Goal: Find specific page/section: Find specific page/section

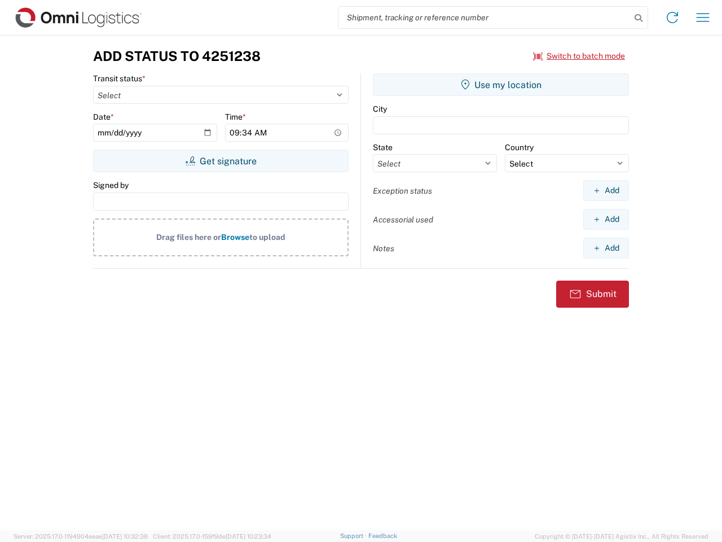
click at [485, 17] on input "search" at bounding box center [485, 17] width 292 height 21
click at [639, 18] on icon at bounding box center [639, 18] width 16 height 16
click at [673, 17] on icon at bounding box center [673, 17] width 18 height 18
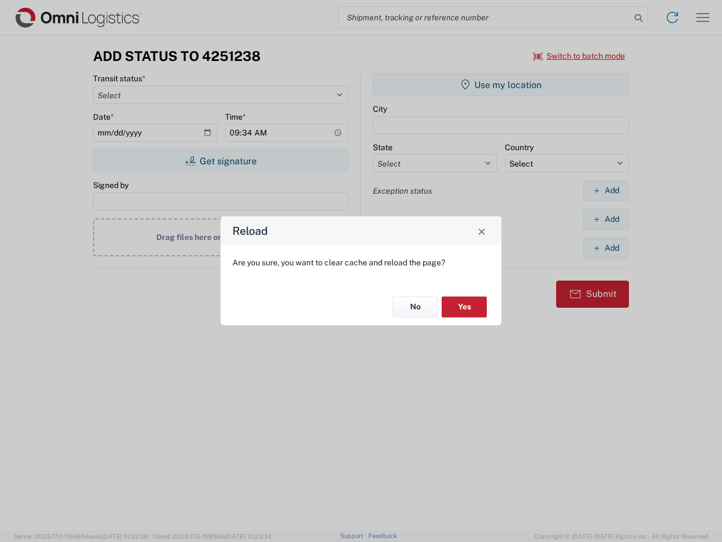
click at [703, 17] on div "Reload Are you sure, you want to clear cache and reload the page? No Yes" at bounding box center [361, 271] width 722 height 542
click at [579, 56] on div "Reload Are you sure, you want to clear cache and reload the page? No Yes" at bounding box center [361, 271] width 722 height 542
click at [221, 161] on div "Reload Are you sure, you want to clear cache and reload the page? No Yes" at bounding box center [361, 271] width 722 height 542
click at [501, 85] on div "Reload Are you sure, you want to clear cache and reload the page? No Yes" at bounding box center [361, 271] width 722 height 542
click at [606, 190] on div "Reload Are you sure, you want to clear cache and reload the page? No Yes" at bounding box center [361, 271] width 722 height 542
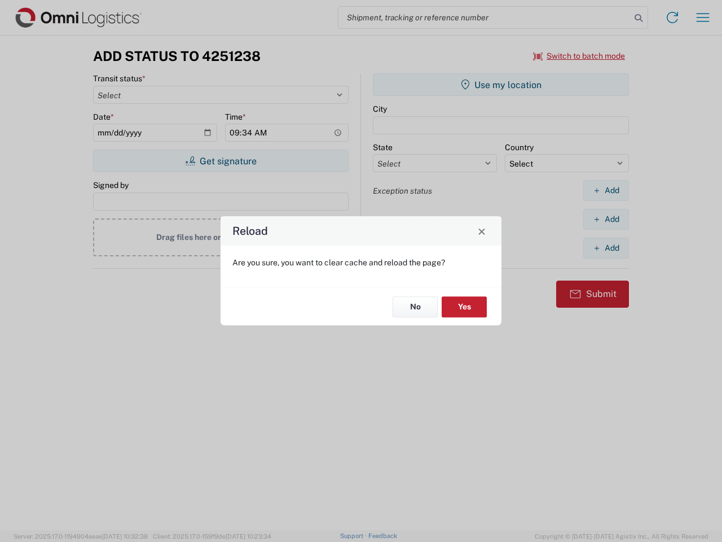
click at [606, 219] on div "Reload Are you sure, you want to clear cache and reload the page? No Yes" at bounding box center [361, 271] width 722 height 542
click at [606, 248] on div "Reload Are you sure, you want to clear cache and reload the page? No Yes" at bounding box center [361, 271] width 722 height 542
